Goal: Transaction & Acquisition: Purchase product/service

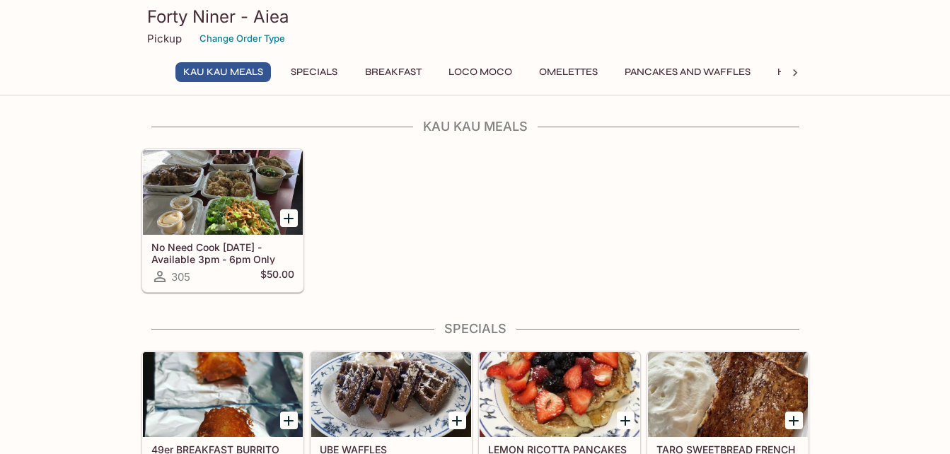
click at [204, 252] on h5 "No Need Cook [DATE] - Available 3pm - 6pm Only" at bounding box center [222, 252] width 143 height 23
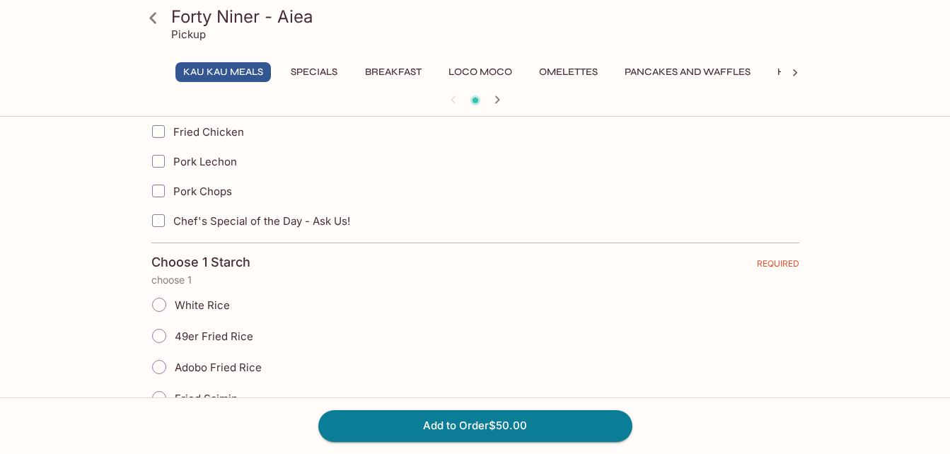
scroll to position [623, 0]
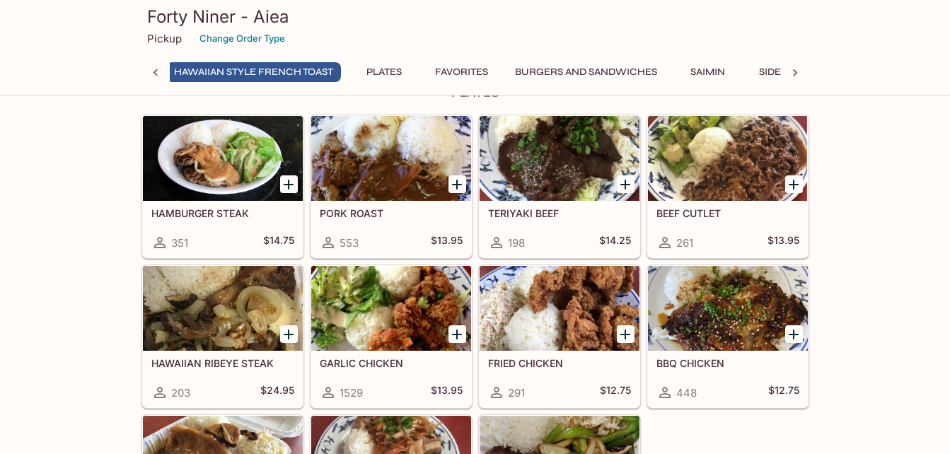
scroll to position [2298, 0]
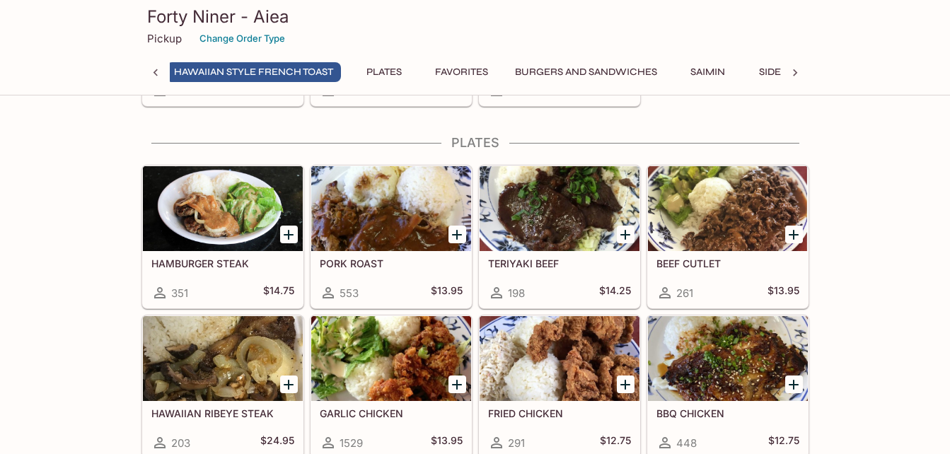
click at [217, 208] on div at bounding box center [223, 208] width 160 height 85
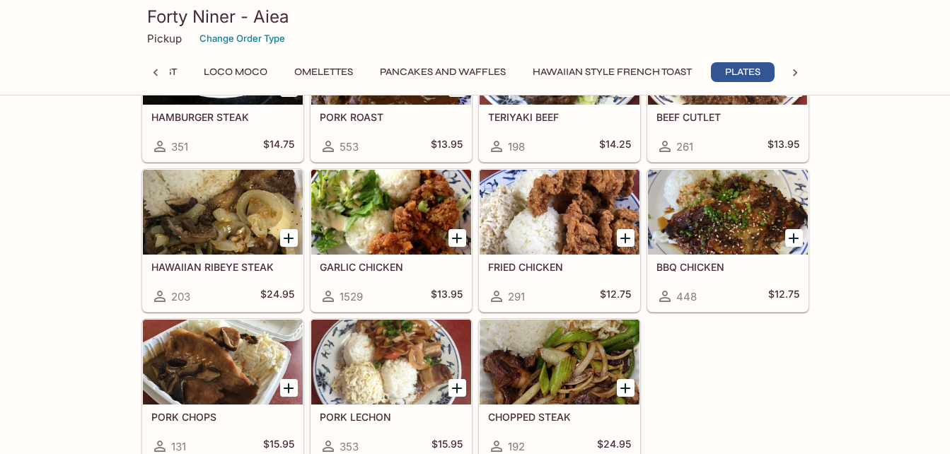
scroll to position [2462, 0]
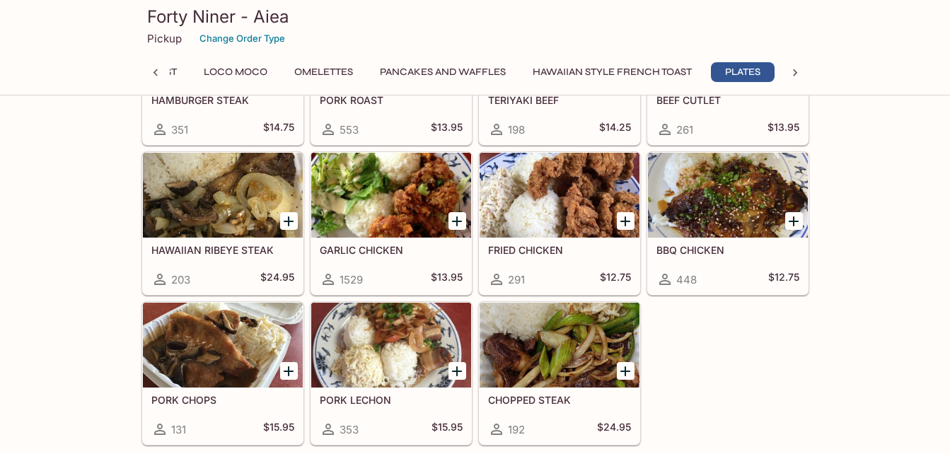
click at [414, 206] on div at bounding box center [391, 195] width 160 height 85
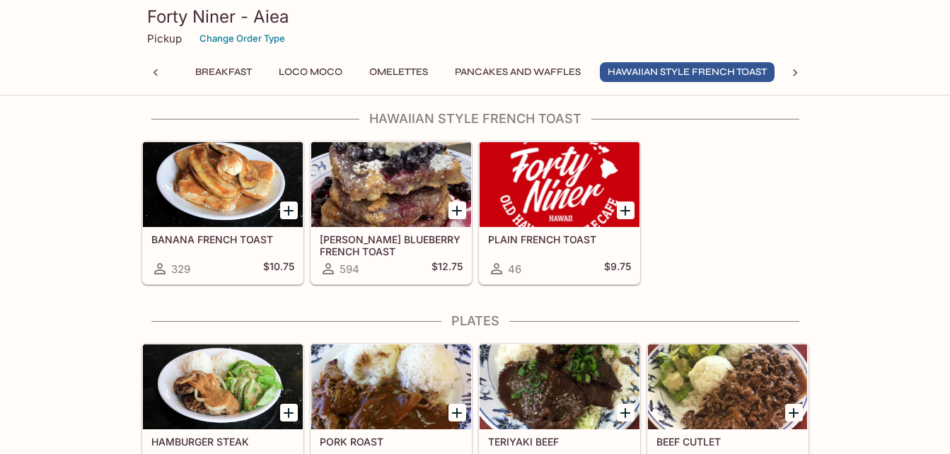
scroll to position [2295, 0]
